Goal: Navigation & Orientation: Find specific page/section

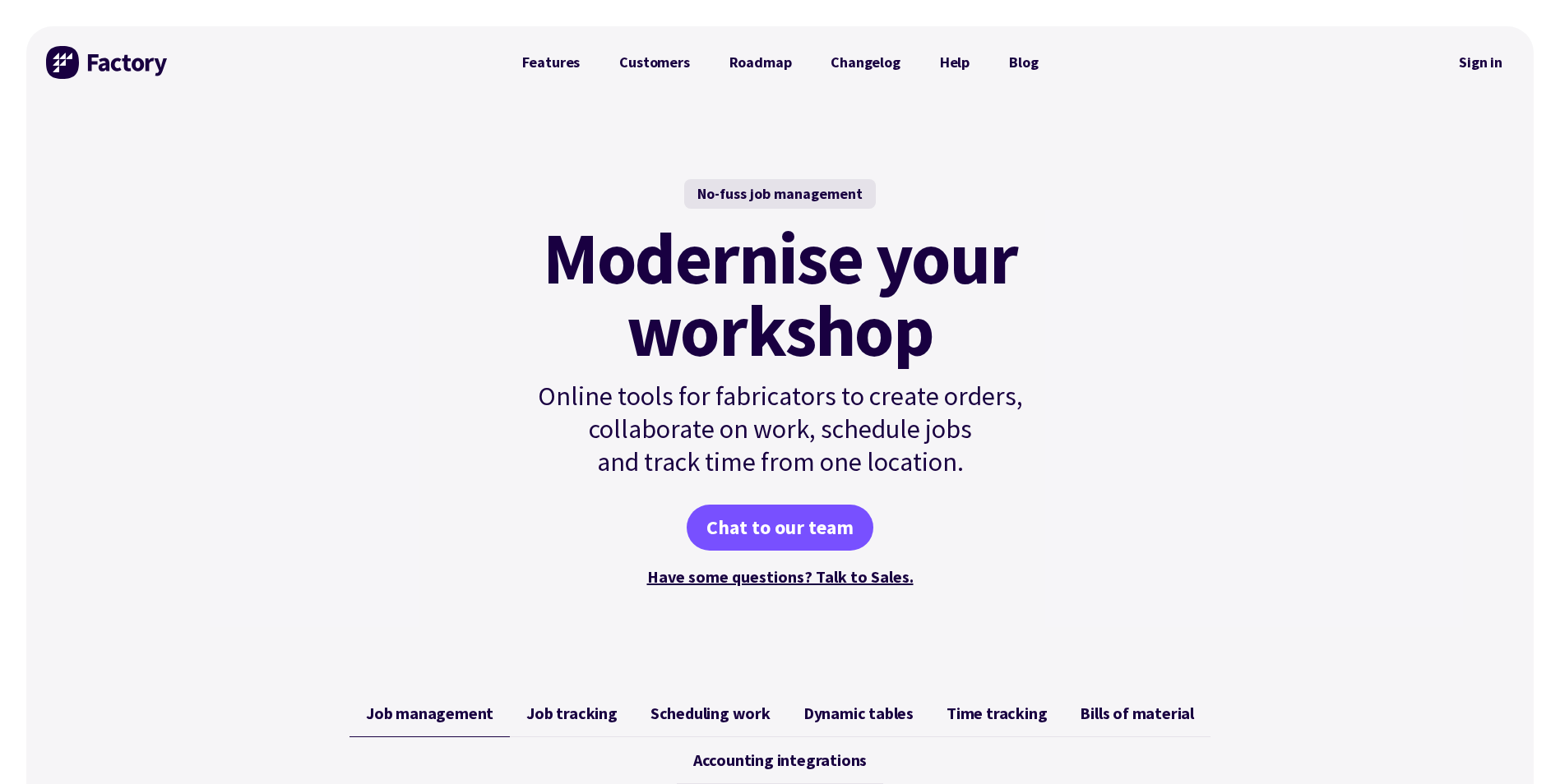
drag, startPoint x: 1471, startPoint y: 133, endPoint x: 1342, endPoint y: 137, distance: 129.1
click at [1471, 133] on div "No-fuss job management Modernise your workshop Online tools for fabricators to …" at bounding box center [779, 384] width 1507 height 572
click at [870, 64] on link "Changelog" at bounding box center [865, 62] width 109 height 33
click at [851, 62] on link "Changelog" at bounding box center [865, 62] width 109 height 33
